Goal: Use online tool/utility: Utilize a website feature to perform a specific function

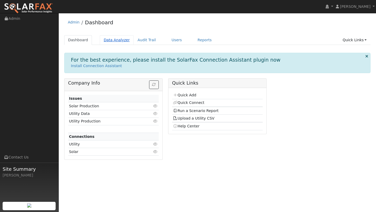
click at [105, 38] on link "Data Analyzer" at bounding box center [117, 40] width 34 height 10
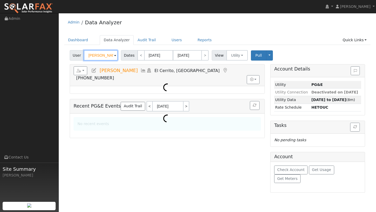
click at [99, 55] on input "[PERSON_NAME]" at bounding box center [101, 55] width 34 height 10
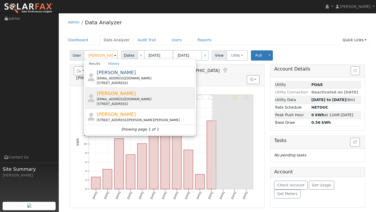
click at [107, 100] on div "[EMAIL_ADDRESS][DOMAIN_NAME]" at bounding box center [145, 99] width 97 height 5
type input "[PERSON_NAME]"
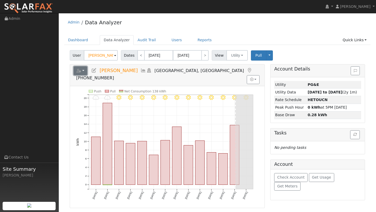
click at [85, 70] on button "button" at bounding box center [81, 70] width 14 height 9
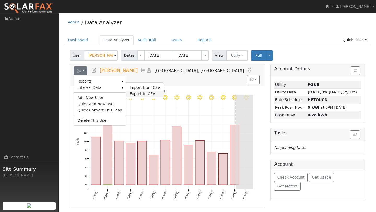
click at [140, 92] on link "Export to CSV" at bounding box center [145, 94] width 38 height 6
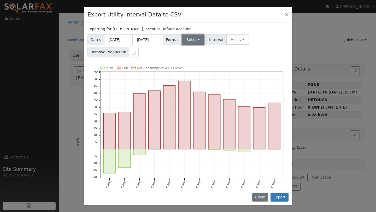
click at [194, 39] on button "Select" at bounding box center [193, 39] width 23 height 10
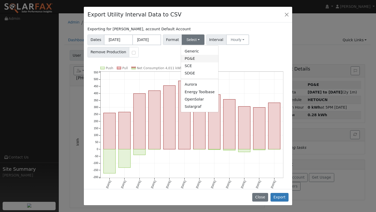
click at [187, 59] on link "PG&E" at bounding box center [199, 58] width 37 height 7
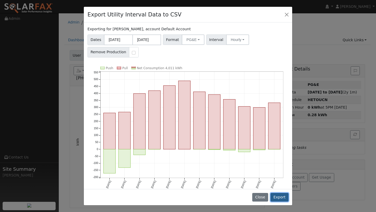
click at [273, 195] on button "Export" at bounding box center [279, 197] width 18 height 9
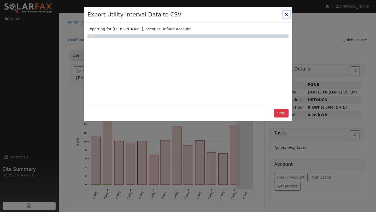
click at [288, 14] on button "Close" at bounding box center [286, 14] width 7 height 7
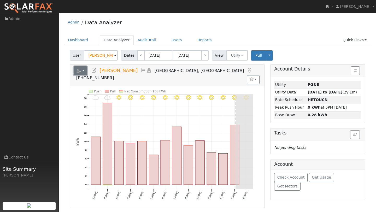
click at [83, 69] on button "button" at bounding box center [81, 70] width 14 height 9
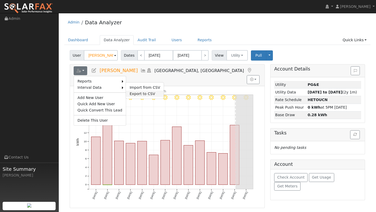
click at [141, 92] on link "Export to CSV" at bounding box center [145, 94] width 38 height 6
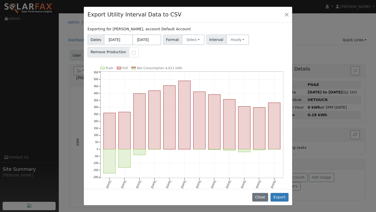
click at [191, 52] on div "Dates [DATE] [DATE] Format Select Generic PG&E SCE SDGE Aurora Energy Toolbase …" at bounding box center [188, 45] width 203 height 25
click at [191, 43] on button "Select" at bounding box center [193, 39] width 23 height 10
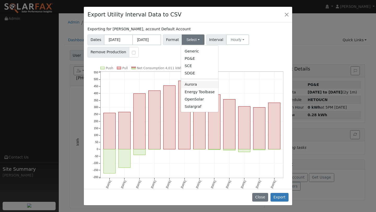
click at [193, 83] on link "Aurora" at bounding box center [199, 84] width 37 height 7
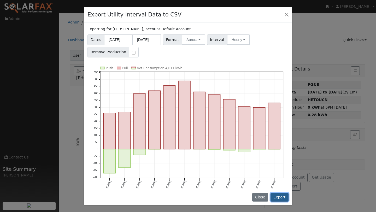
click at [281, 196] on button "Export" at bounding box center [279, 197] width 18 height 9
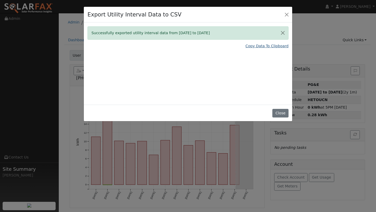
click at [257, 46] on link "Copy Data To Clipboard" at bounding box center [266, 45] width 43 height 5
click at [288, 15] on button "Close" at bounding box center [286, 14] width 7 height 7
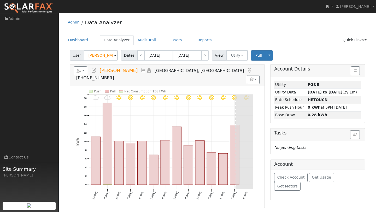
click at [180, 37] on ul "Dashboard Data Analyzer Audit Trail Users Reports Quick Links Quick Add Quick C…" at bounding box center [217, 40] width 306 height 10
click at [177, 37] on link "Users" at bounding box center [177, 40] width 18 height 10
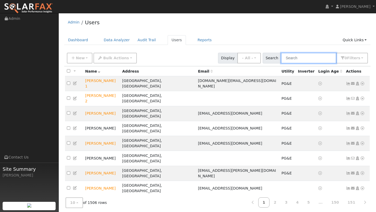
click at [311, 61] on input "text" at bounding box center [308, 58] width 55 height 11
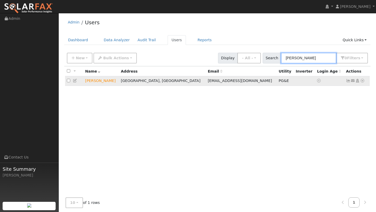
type input "inder singh"
click at [363, 80] on icon at bounding box center [362, 81] width 5 height 4
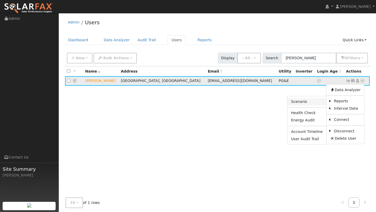
click at [309, 103] on link "Scenario" at bounding box center [306, 101] width 39 height 7
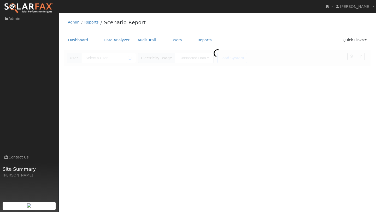
type input "[PERSON_NAME]"
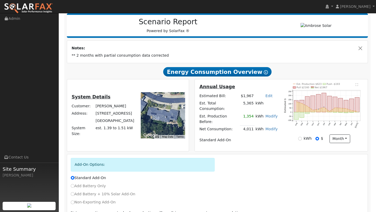
scroll to position [90, 0]
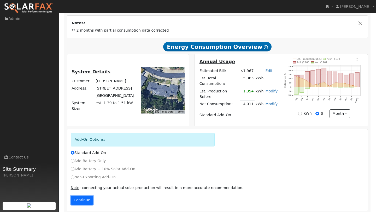
click at [81, 197] on button "Continue" at bounding box center [82, 200] width 22 height 9
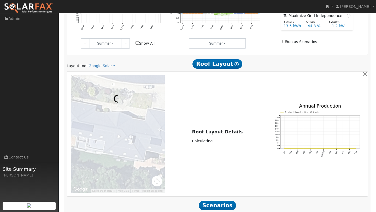
scroll to position [362, 0]
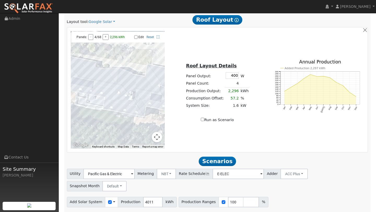
click at [158, 132] on button "Map camera controls" at bounding box center [157, 137] width 10 height 10
click at [144, 132] on button "Zoom out" at bounding box center [144, 137] width 10 height 10
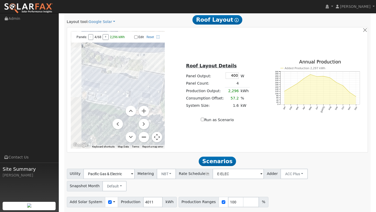
click at [144, 132] on button "Zoom out" at bounding box center [144, 137] width 10 height 10
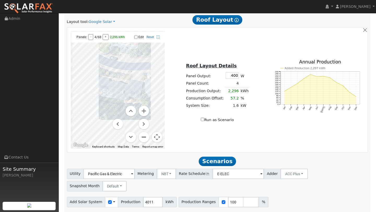
click at [144, 132] on button "Zoom out" at bounding box center [144, 137] width 10 height 10
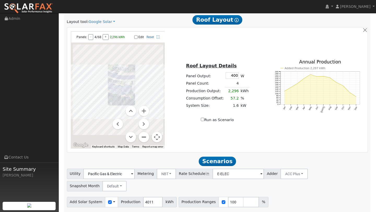
click at [144, 132] on button "Zoom out" at bounding box center [144, 137] width 10 height 10
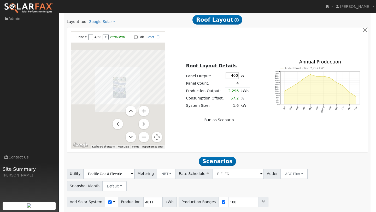
click at [152, 132] on button "Map camera controls" at bounding box center [157, 137] width 10 height 10
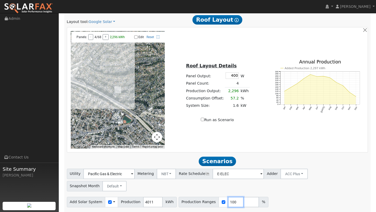
click at [230, 197] on input "100" at bounding box center [236, 202] width 16 height 10
type input "144"
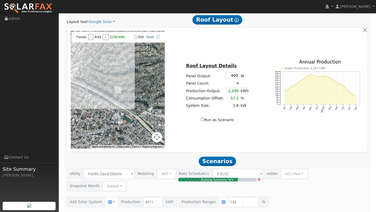
type input "3.9"
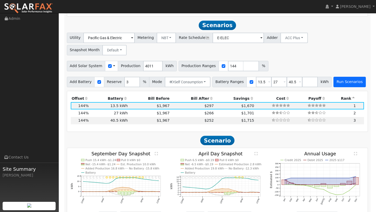
scroll to position [499, 0]
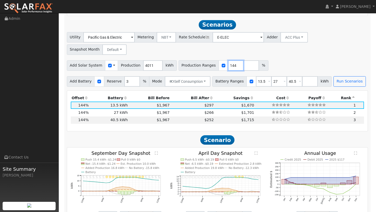
click at [230, 60] on input "144" at bounding box center [236, 65] width 16 height 10
type input "165"
click at [334, 76] on button "Run Scenarios" at bounding box center [349, 81] width 32 height 10
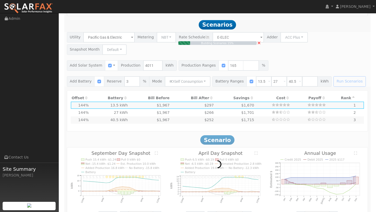
scroll to position [495, 0]
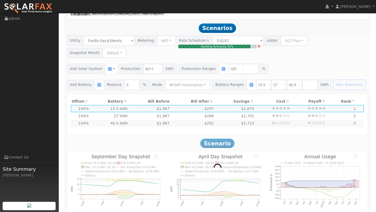
type input "4.4"
type input "$15,442"
type input "$9,493"
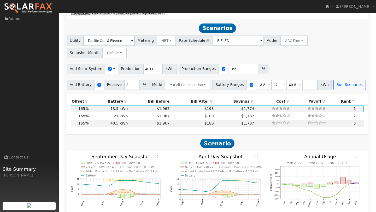
scroll to position [499, 0]
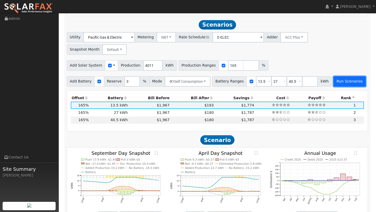
click at [337, 76] on button "Run Scenarios" at bounding box center [349, 81] width 32 height 10
